Goal: Feedback & Contribution: Leave review/rating

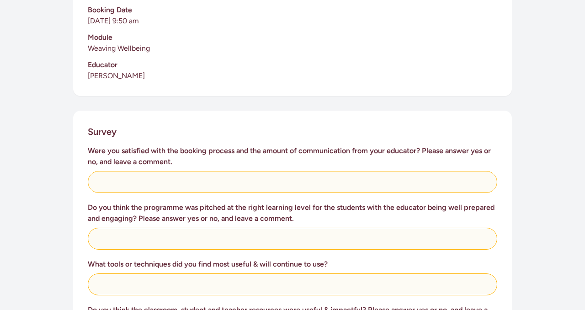
scroll to position [274, 0]
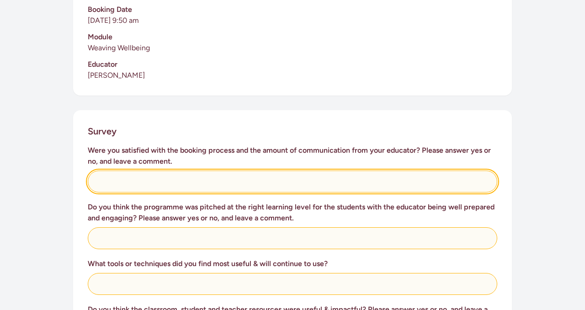
click at [194, 178] on input "text" at bounding box center [293, 182] width 410 height 22
type input "Yes - comms were excellent."
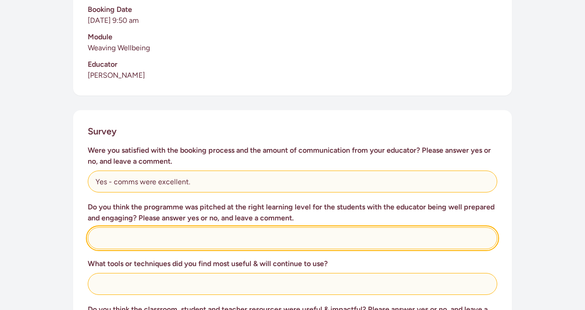
click at [173, 239] on input "text" at bounding box center [293, 238] width 410 height 22
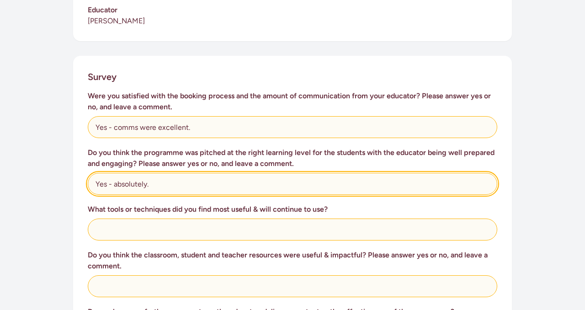
scroll to position [335, 0]
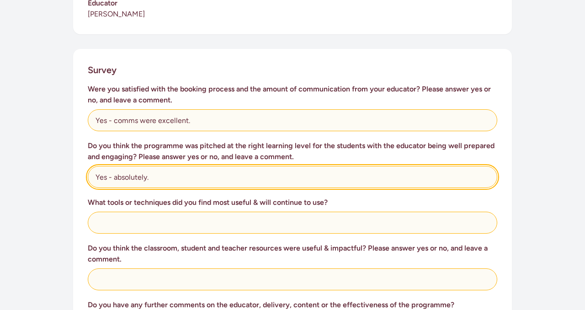
type input "Yes - absolutely."
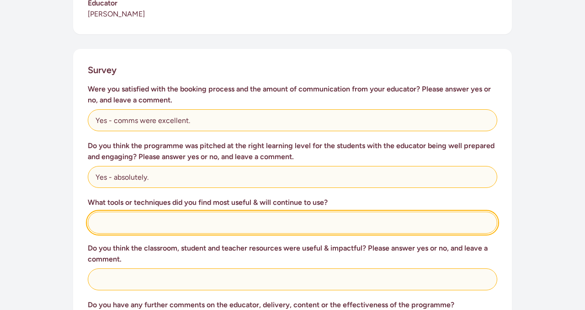
click at [132, 223] on input "text" at bounding box center [293, 223] width 410 height 22
type input "The best tool was definitely [PERSON_NAME]."
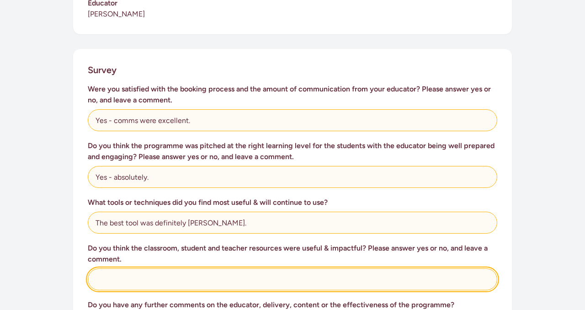
click at [104, 277] on input "text" at bounding box center [293, 279] width 410 height 22
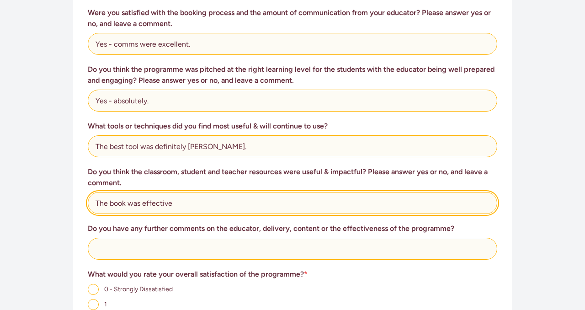
scroll to position [418, 0]
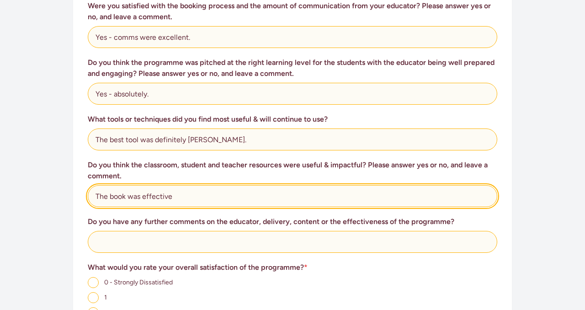
type input "The book was effective"
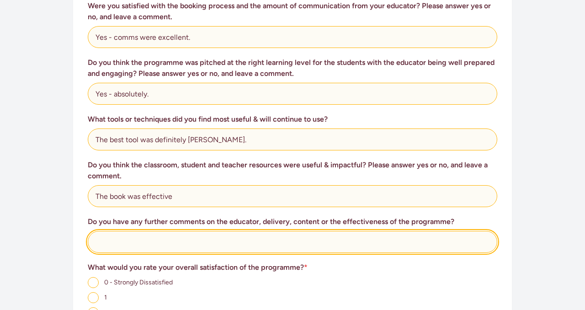
click at [116, 241] on input "text" at bounding box center [293, 242] width 410 height 22
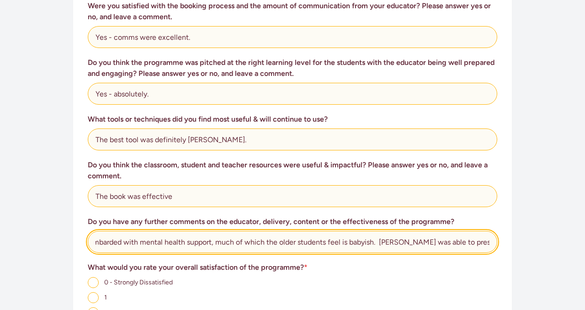
scroll to position [0, 537]
click at [416, 241] on input "[PERSON_NAME] was outstanding. She made a strong connection with the students a…" at bounding box center [293, 242] width 410 height 22
click at [484, 244] on input "[PERSON_NAME] was outstanding. She made a strong connection with the students a…" at bounding box center [293, 242] width 410 height 22
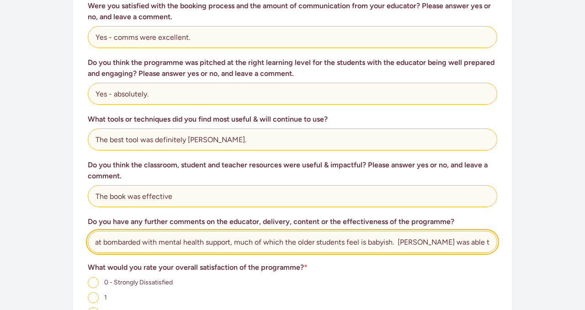
scroll to position [0, 529]
click at [432, 241] on input "[PERSON_NAME] was outstanding. She made a strong connection with the students a…" at bounding box center [293, 242] width 410 height 22
click at [492, 241] on input "[PERSON_NAME] was outstanding. She made a strong connection with the students a…" at bounding box center [293, 242] width 410 height 22
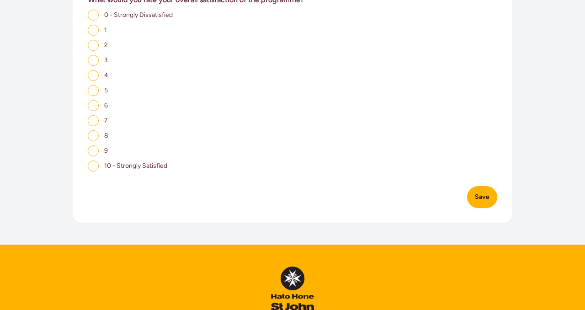
scroll to position [690, 0]
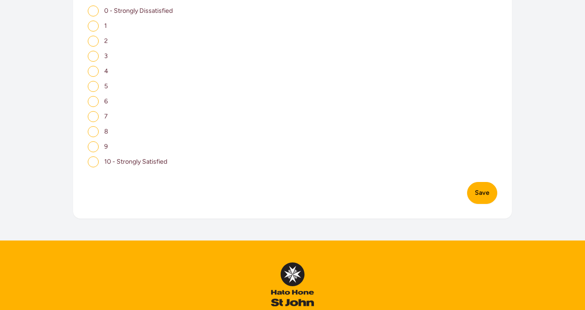
type input "[PERSON_NAME] was outstanding. She made a strong connection with the students a…"
click at [94, 160] on input "10 - Strongly Satisfied" at bounding box center [93, 161] width 11 height 11
radio input "true"
click at [96, 145] on input "9" at bounding box center [93, 146] width 11 height 11
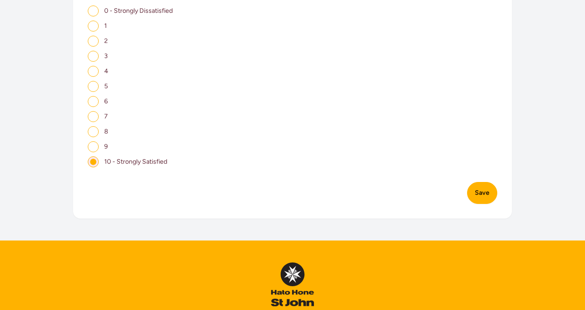
radio input "true"
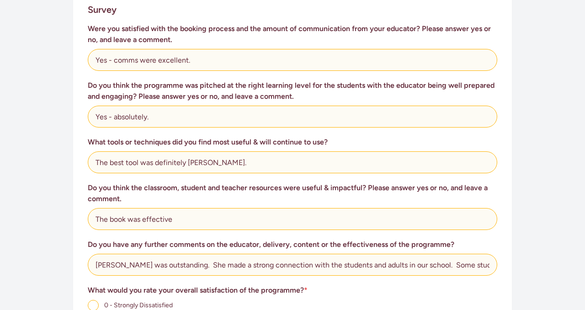
scroll to position [403, 0]
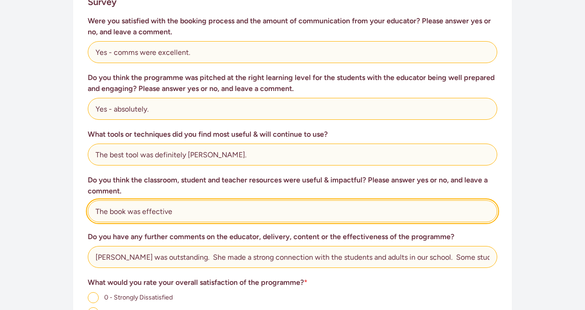
click at [178, 210] on input "The book was effective" at bounding box center [293, 211] width 410 height 22
type input "The book was effective."
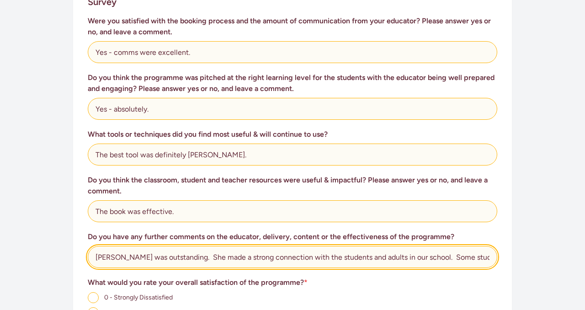
click at [468, 257] on input "[PERSON_NAME] was outstanding. She made a strong connection with the students a…" at bounding box center [293, 257] width 410 height 22
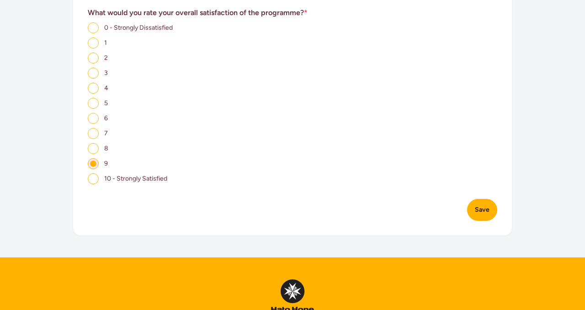
scroll to position [688, 0]
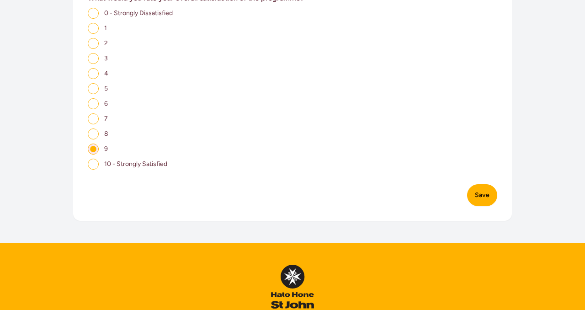
click at [96, 167] on input "10 - Strongly Satisfied" at bounding box center [93, 164] width 11 height 11
radio input "true"
